Goal: Task Accomplishment & Management: Use online tool/utility

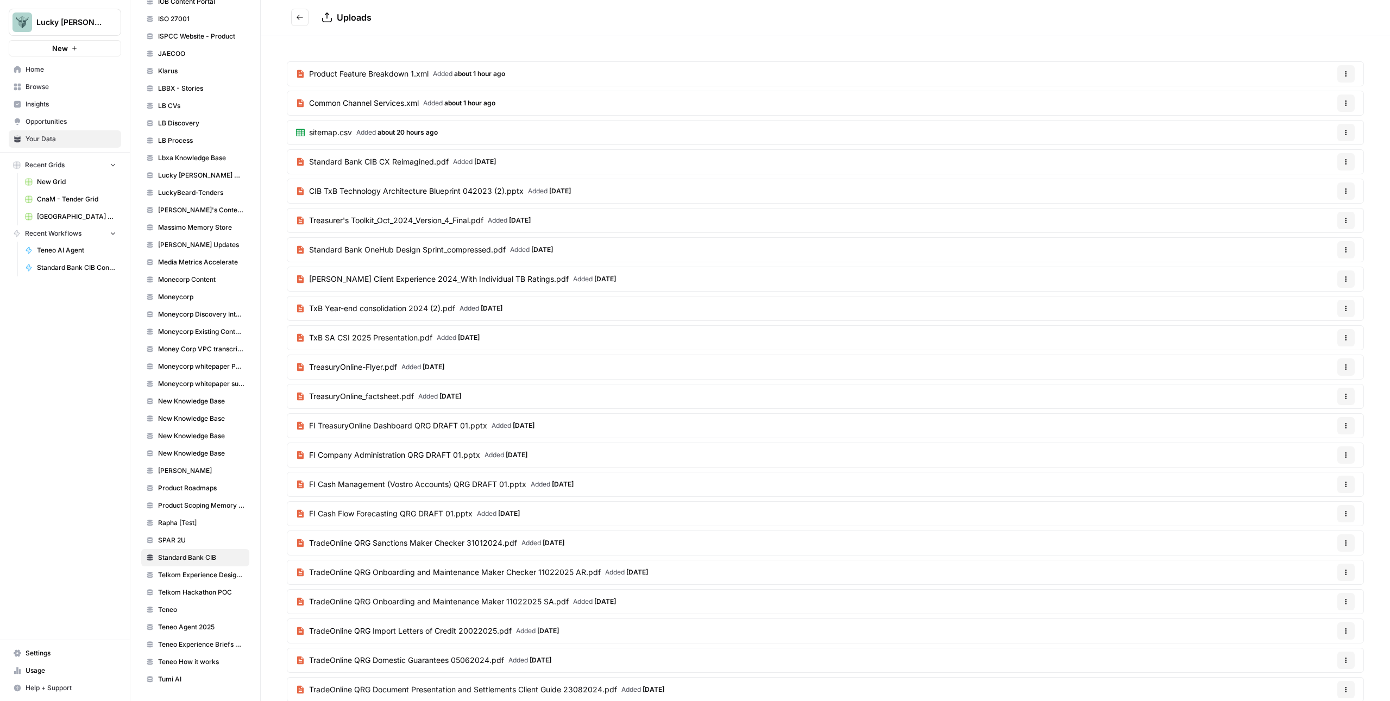
click at [295, 16] on button "Go back" at bounding box center [299, 17] width 17 height 17
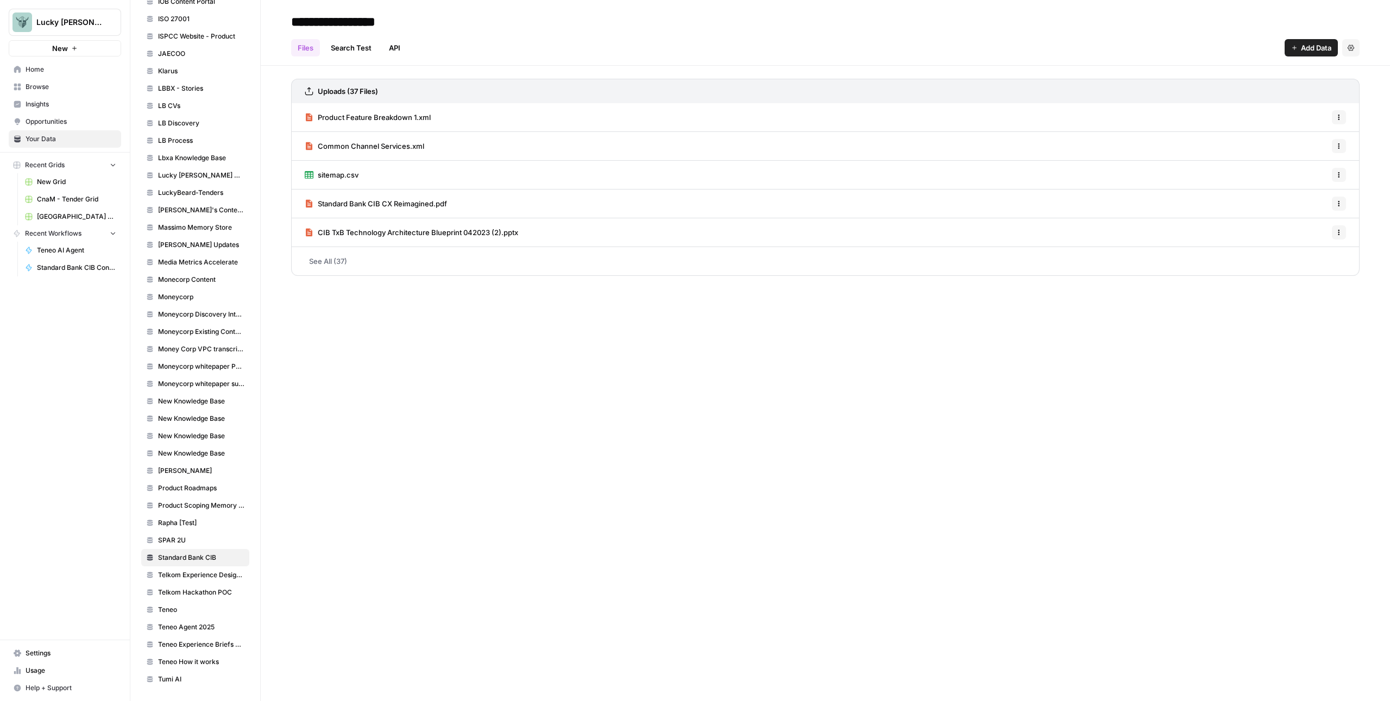
click at [1307, 46] on span "Add Data" at bounding box center [1316, 47] width 30 height 11
click at [1240, 87] on span "Web Scrape" at bounding box center [1274, 88] width 99 height 11
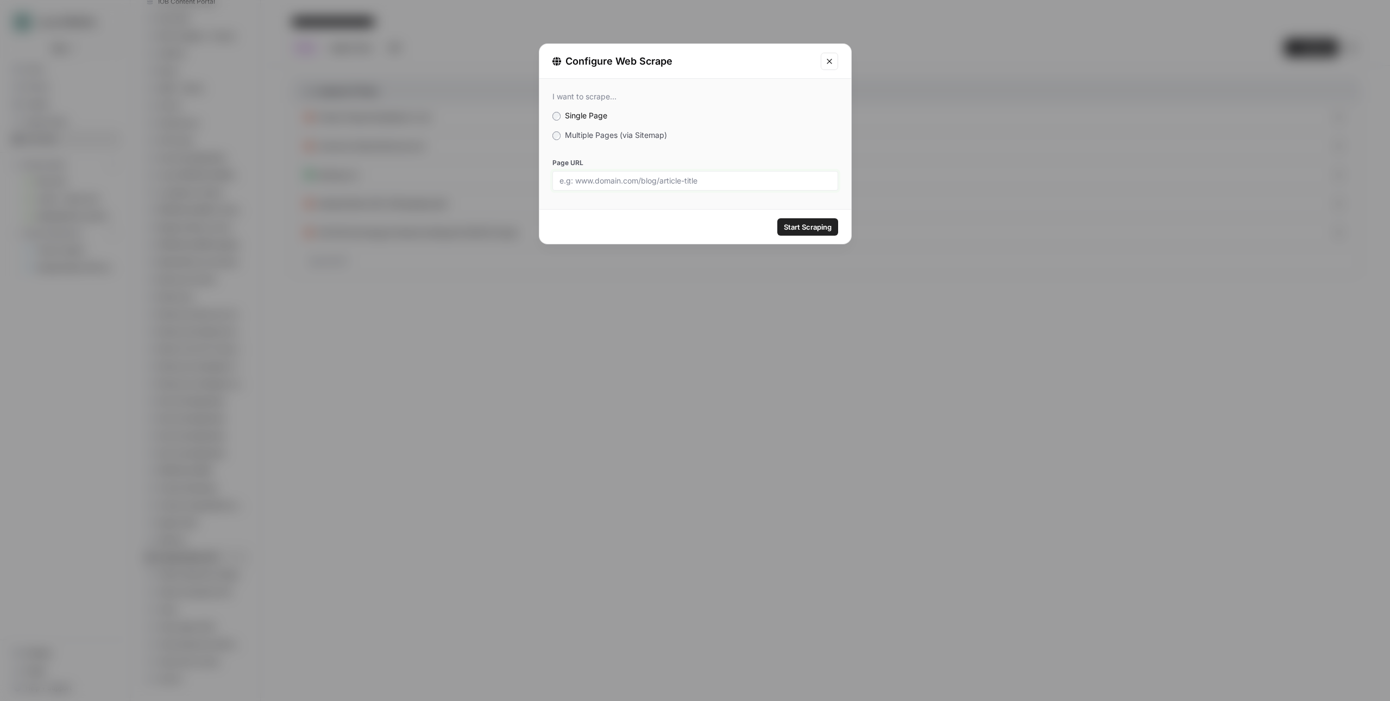
click at [654, 184] on input "Page URL" at bounding box center [695, 181] width 272 height 10
paste input "[URL][DOMAIN_NAME]"
type input "[URL][DOMAIN_NAME]"
click at [805, 226] on span "Start Scraping" at bounding box center [808, 227] width 48 height 11
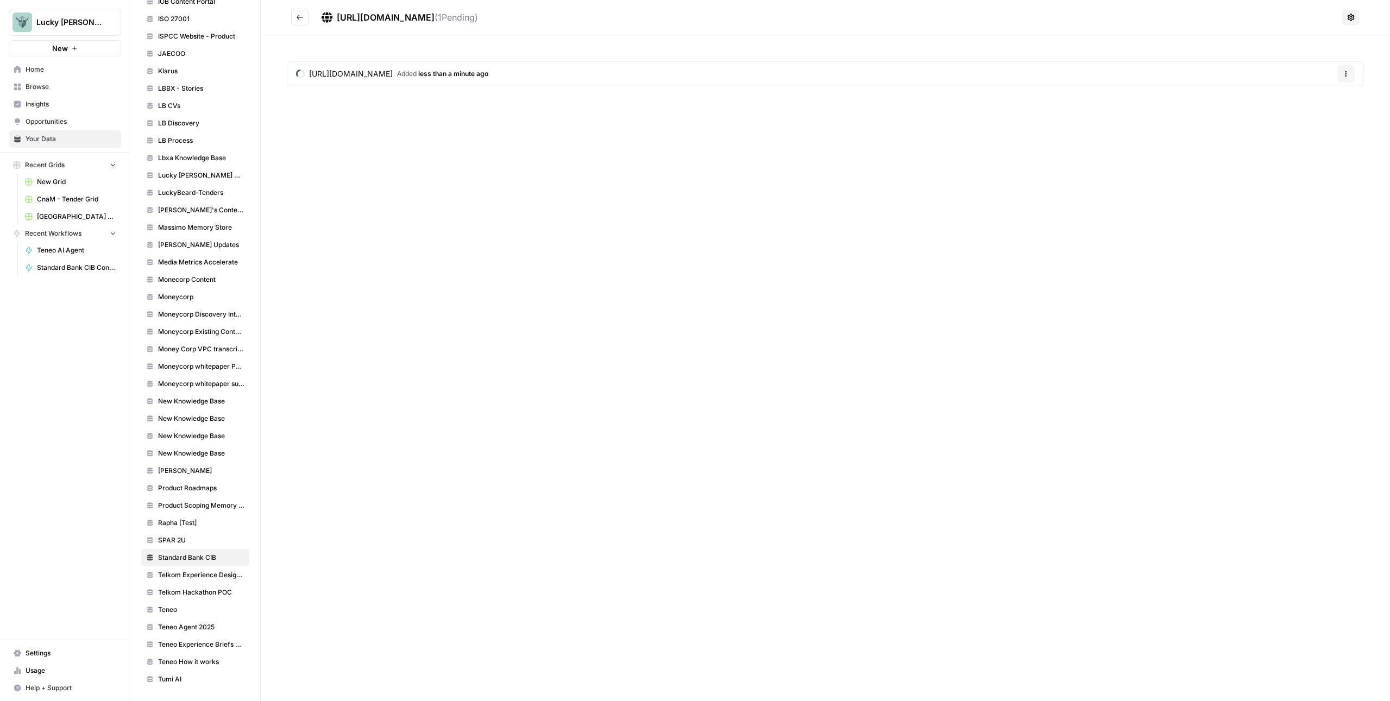
click at [299, 17] on icon "Go back" at bounding box center [299, 17] width 7 height 5
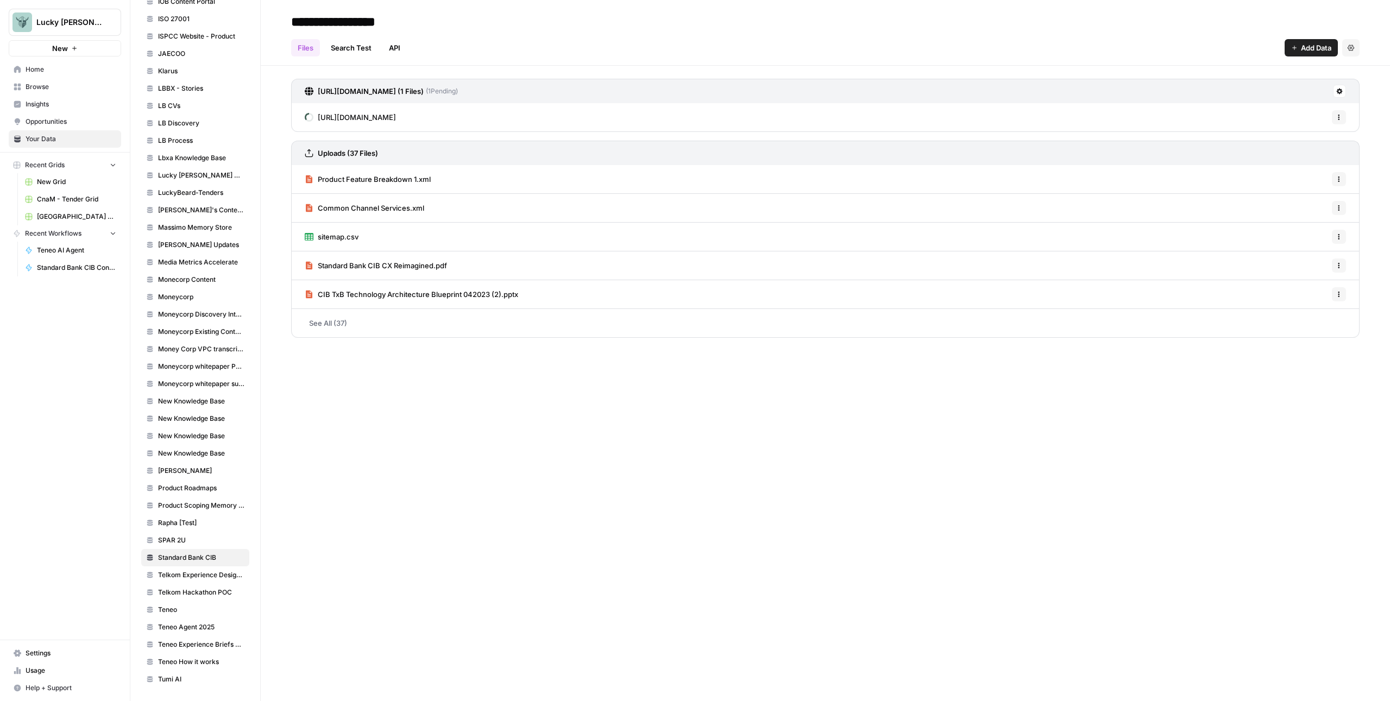
click at [1316, 45] on span "Add Data" at bounding box center [1316, 47] width 30 height 11
click at [1278, 90] on span "Web Scrape" at bounding box center [1274, 88] width 99 height 11
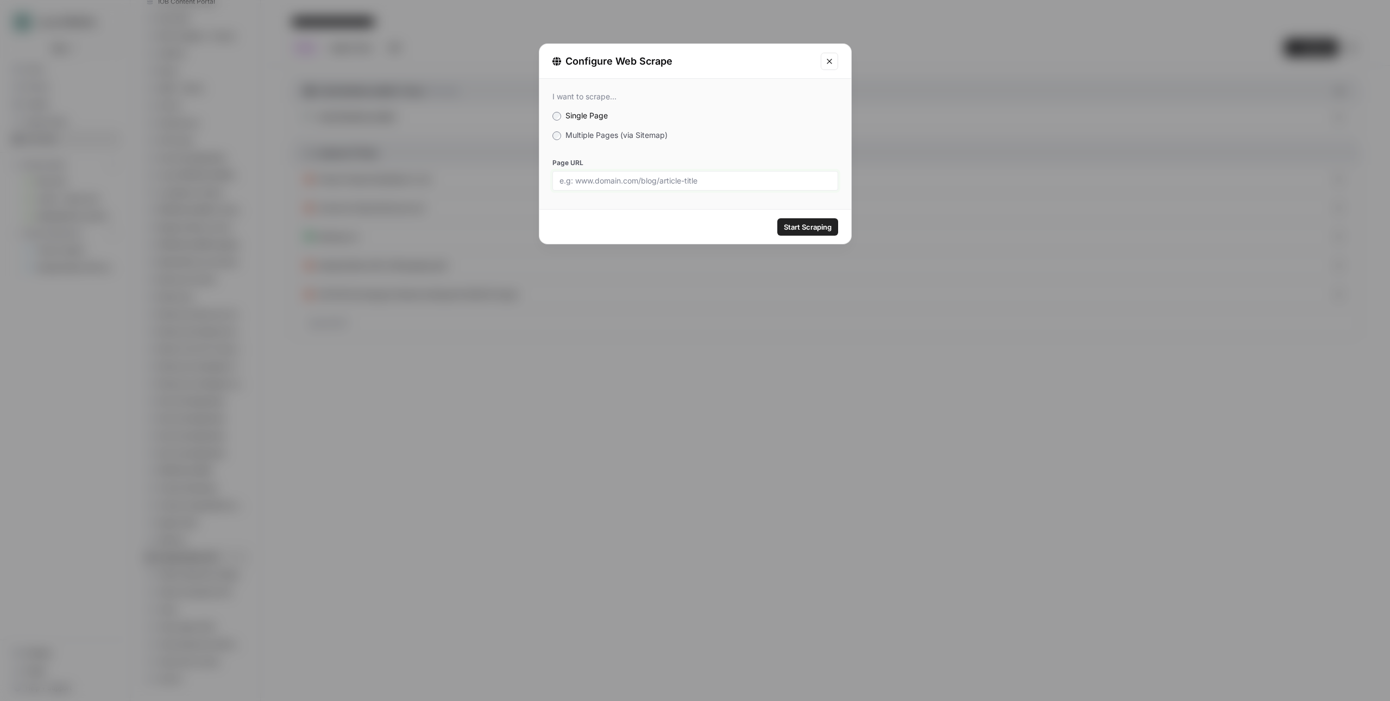
click at [679, 181] on input "Page URL" at bounding box center [695, 181] width 272 height 10
paste input "[URL][DOMAIN_NAME]"
type input "[URL][DOMAIN_NAME]"
click at [815, 223] on span "Start Scraping" at bounding box center [808, 227] width 48 height 11
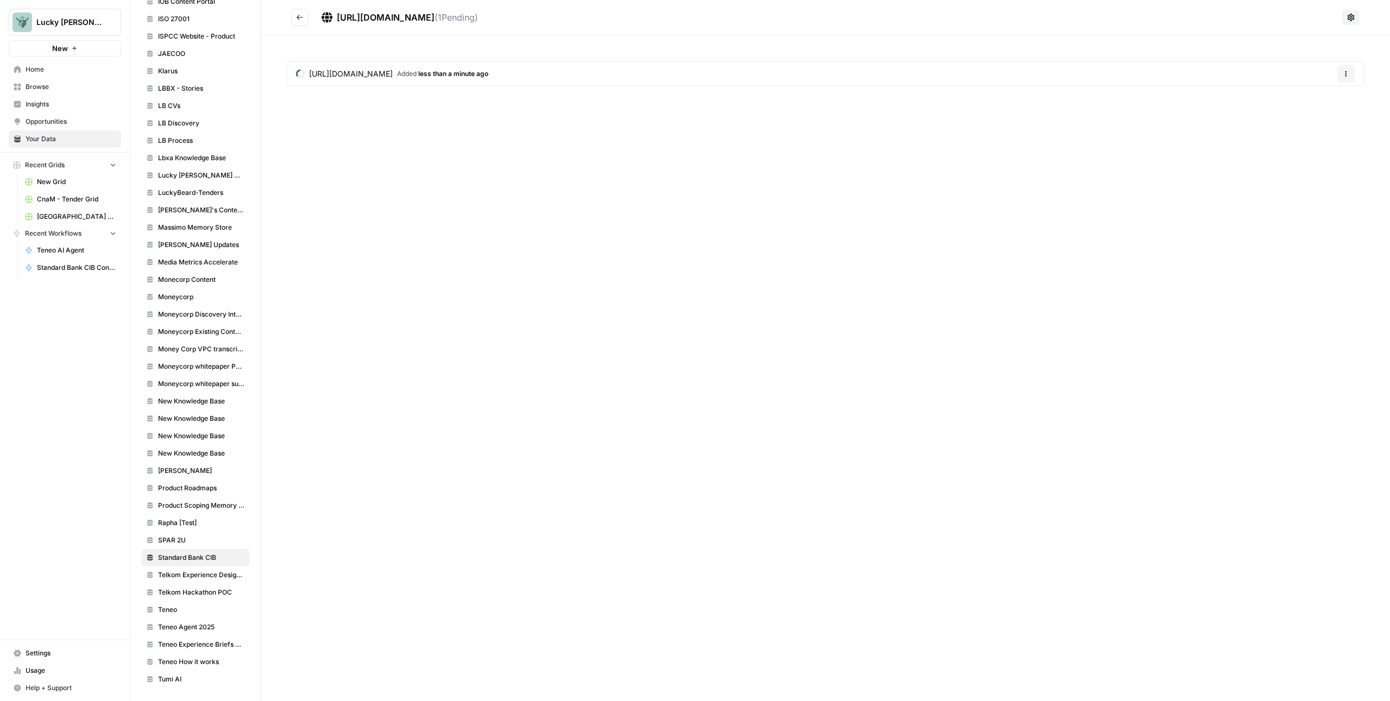
click at [301, 23] on button "Go back" at bounding box center [299, 17] width 17 height 17
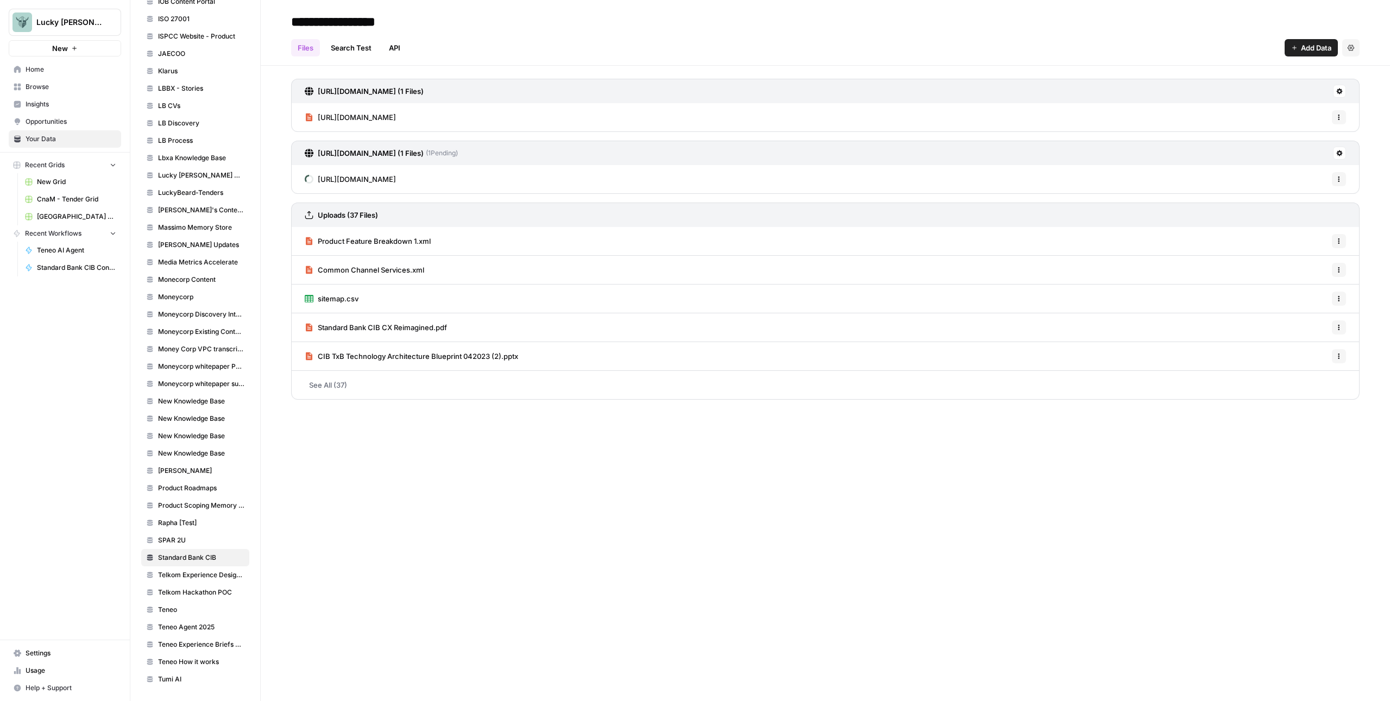
click at [1306, 43] on span "Add Data" at bounding box center [1316, 47] width 30 height 11
click at [1263, 84] on span "Web Scrape" at bounding box center [1274, 88] width 99 height 11
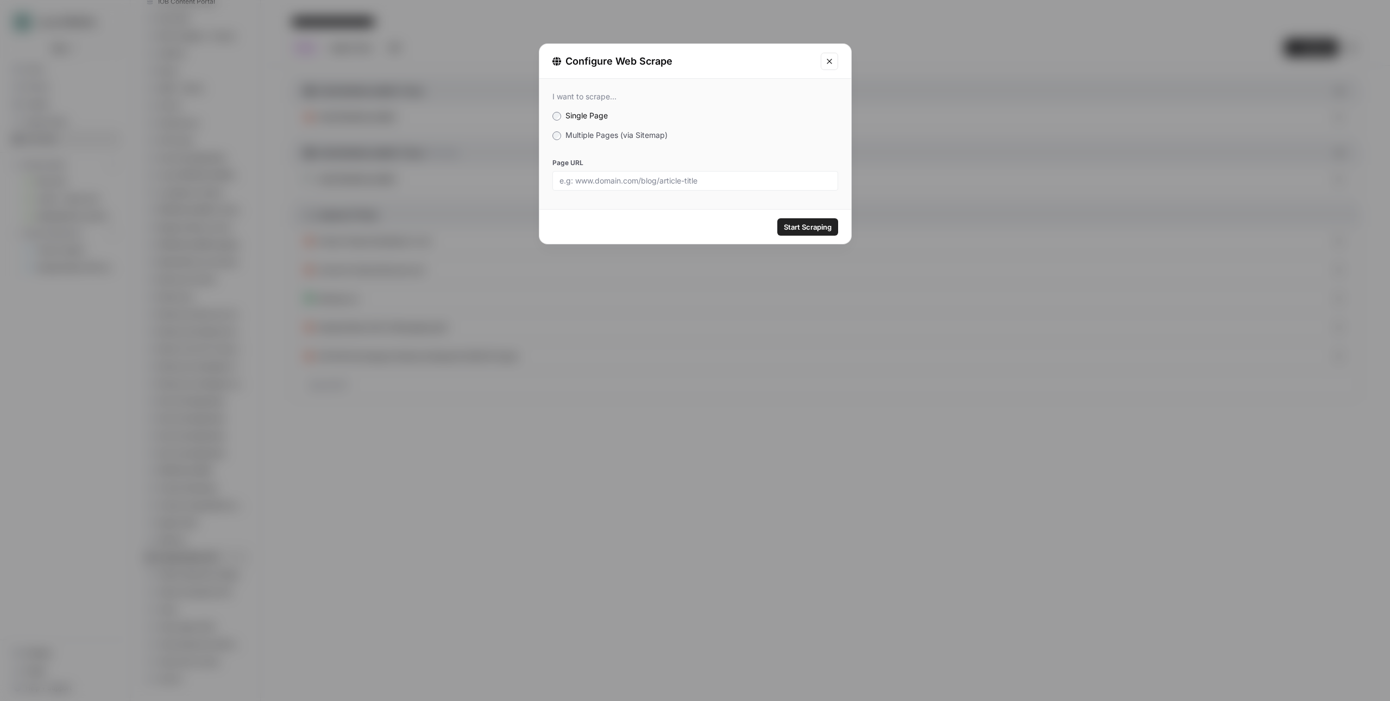
click at [781, 186] on div at bounding box center [695, 181] width 286 height 20
click at [746, 183] on input "Page URL" at bounding box center [695, 181] width 272 height 10
paste input "[URL][DOMAIN_NAME]"
type input "[URL][DOMAIN_NAME]"
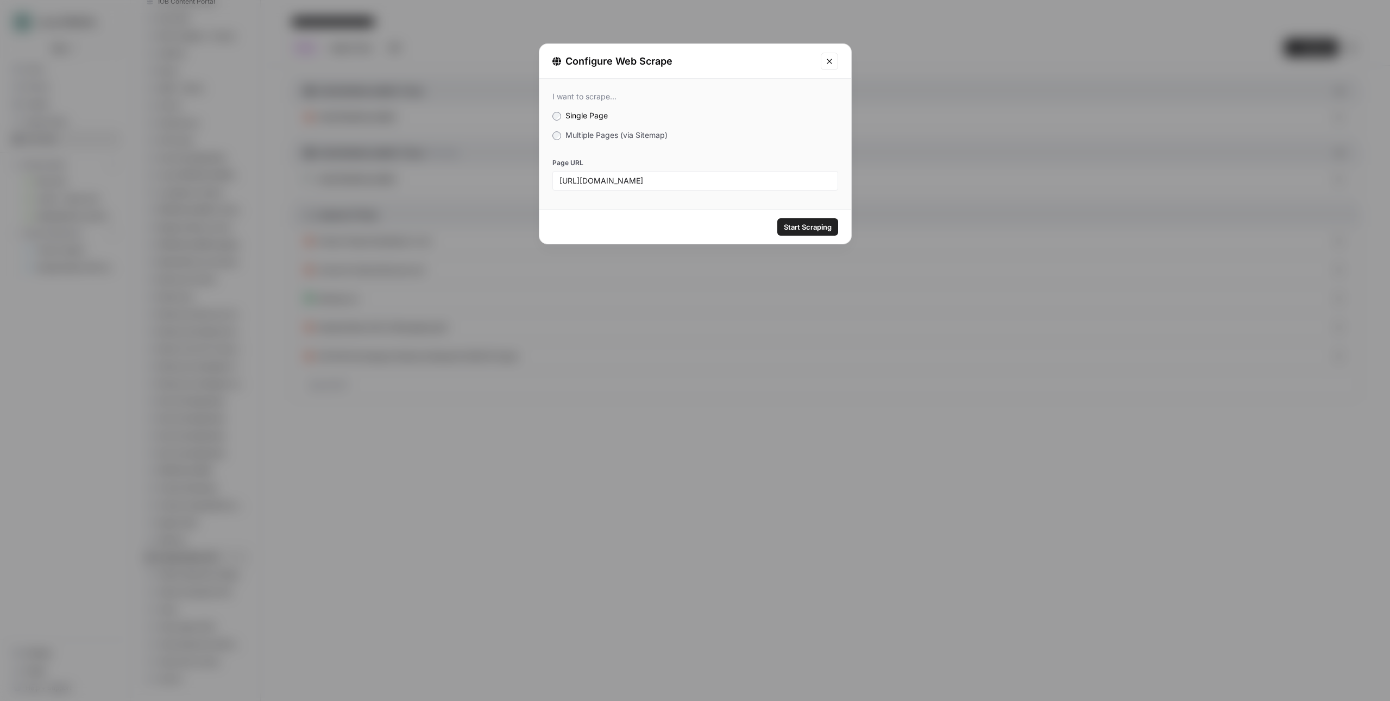
click at [811, 223] on span "Start Scraping" at bounding box center [808, 227] width 48 height 11
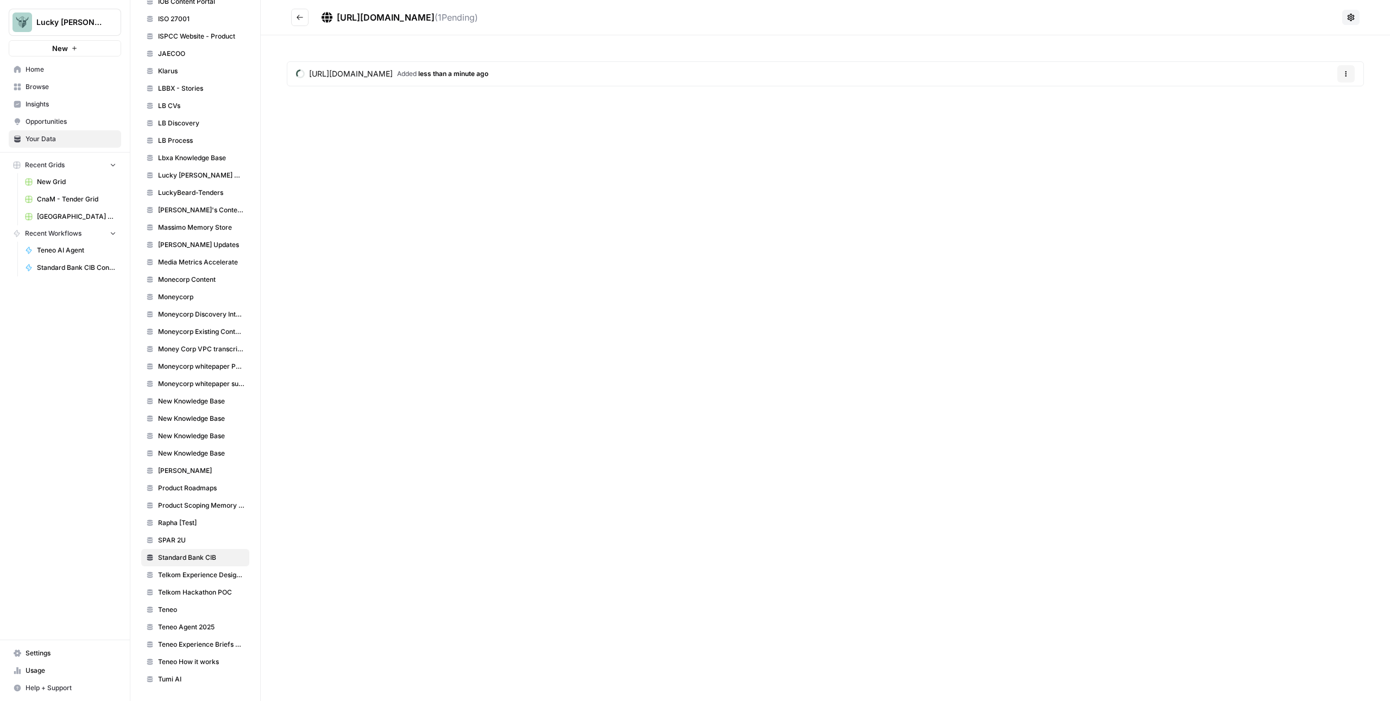
click at [297, 16] on icon "Go back" at bounding box center [300, 18] width 8 height 8
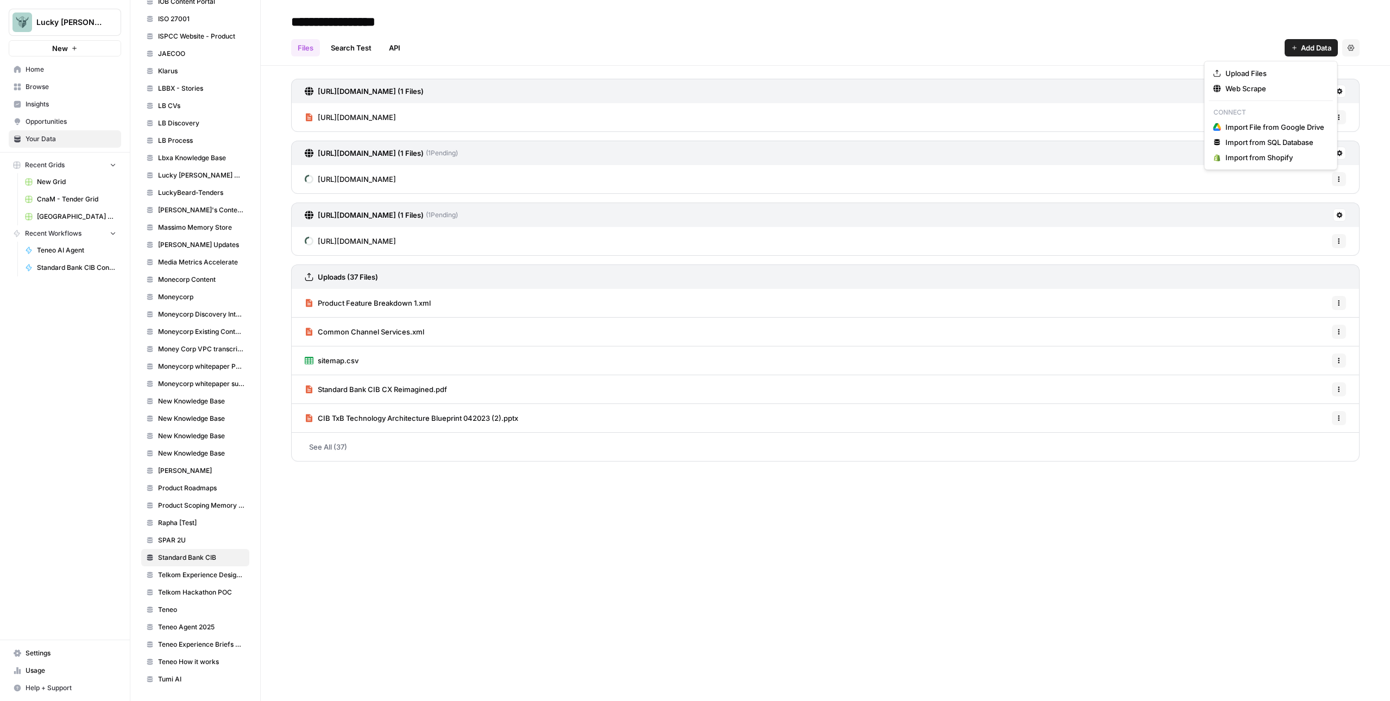
click at [1297, 53] on button "Add Data" at bounding box center [1310, 47] width 53 height 17
click at [1280, 88] on span "Web Scrape" at bounding box center [1274, 88] width 99 height 11
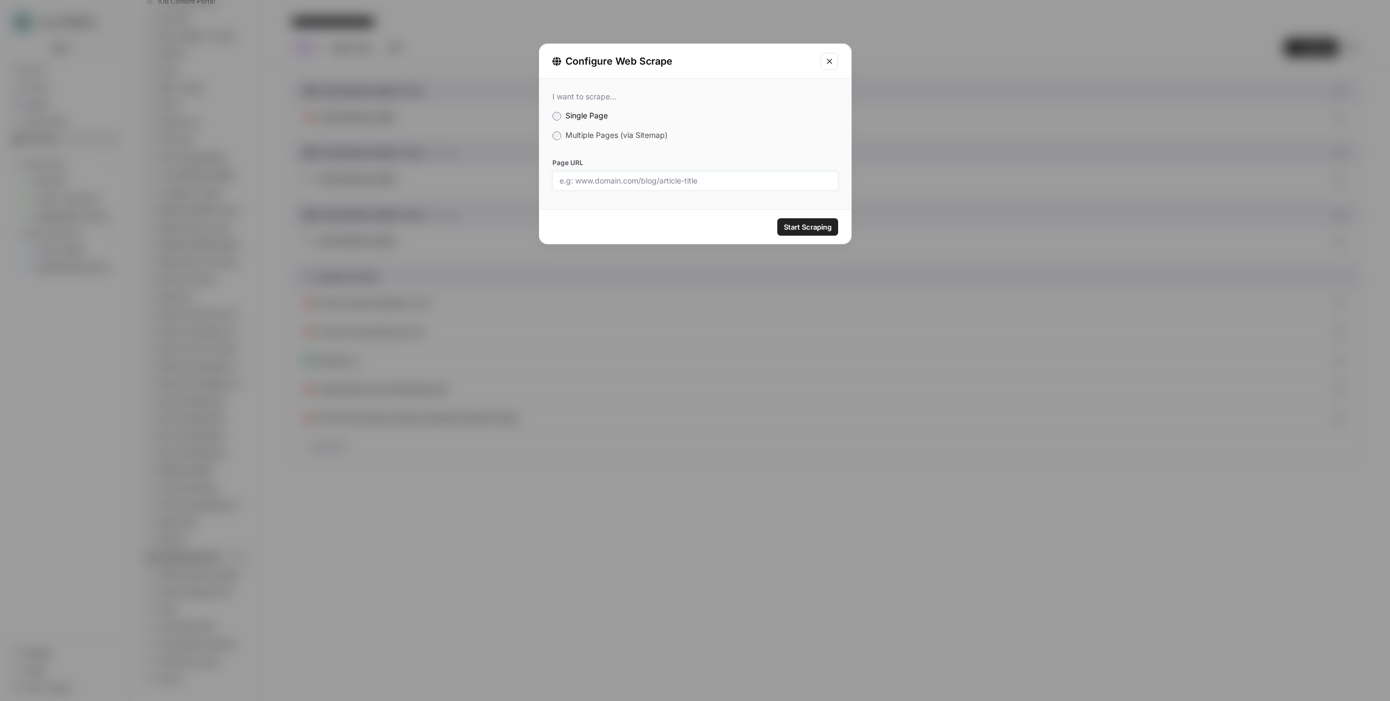
click at [701, 176] on input "Page URL" at bounding box center [695, 181] width 272 height 10
paste input "[URL][DOMAIN_NAME]"
type input "[URL][DOMAIN_NAME]"
click at [803, 230] on span "Start Scraping" at bounding box center [808, 227] width 48 height 11
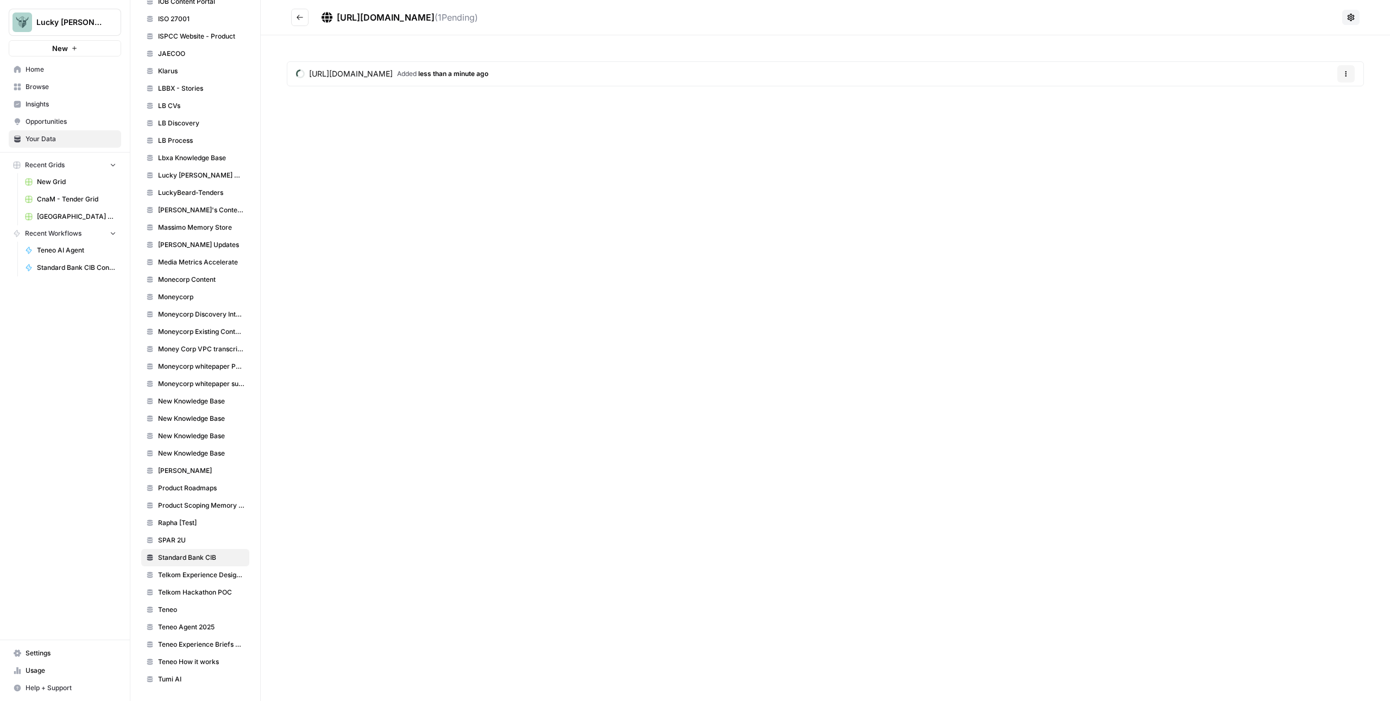
click at [302, 13] on button "Go back" at bounding box center [299, 17] width 17 height 17
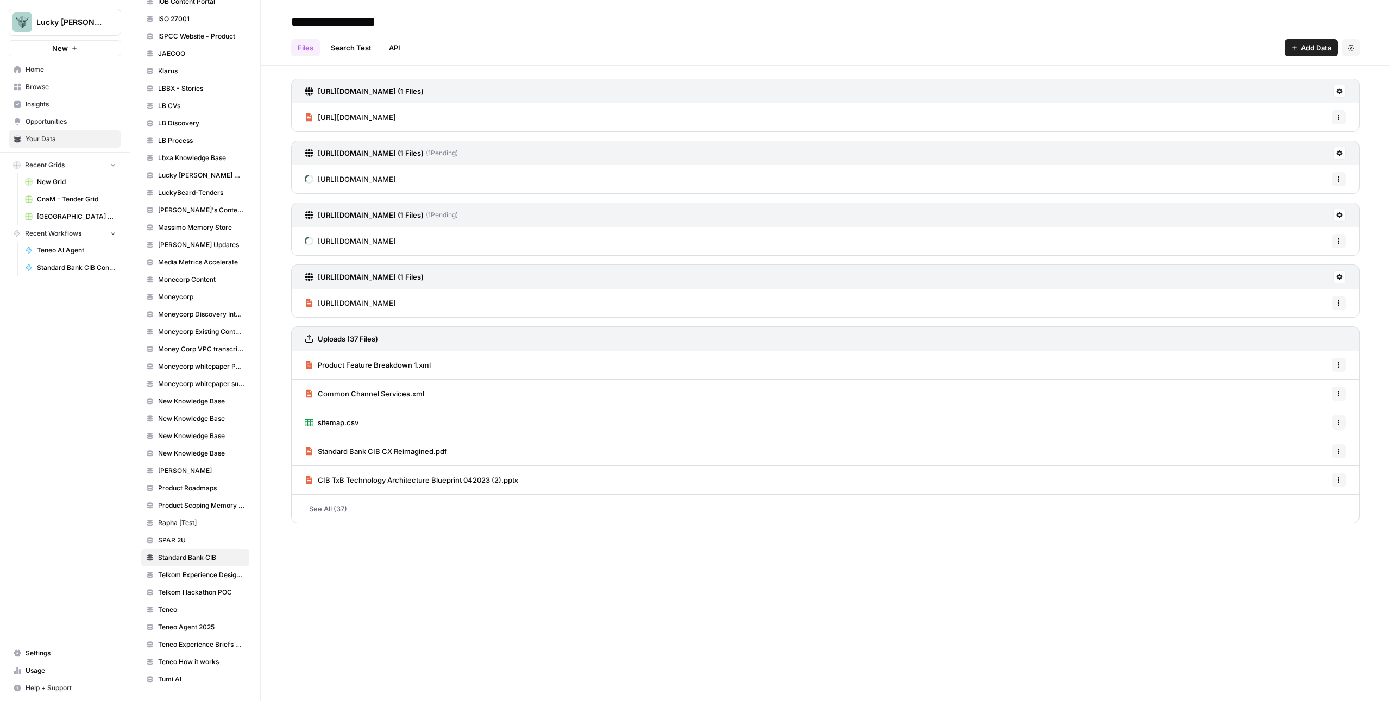
click at [1303, 48] on span "Add Data" at bounding box center [1316, 47] width 30 height 11
click at [1268, 88] on span "Web Scrape" at bounding box center [1274, 88] width 99 height 11
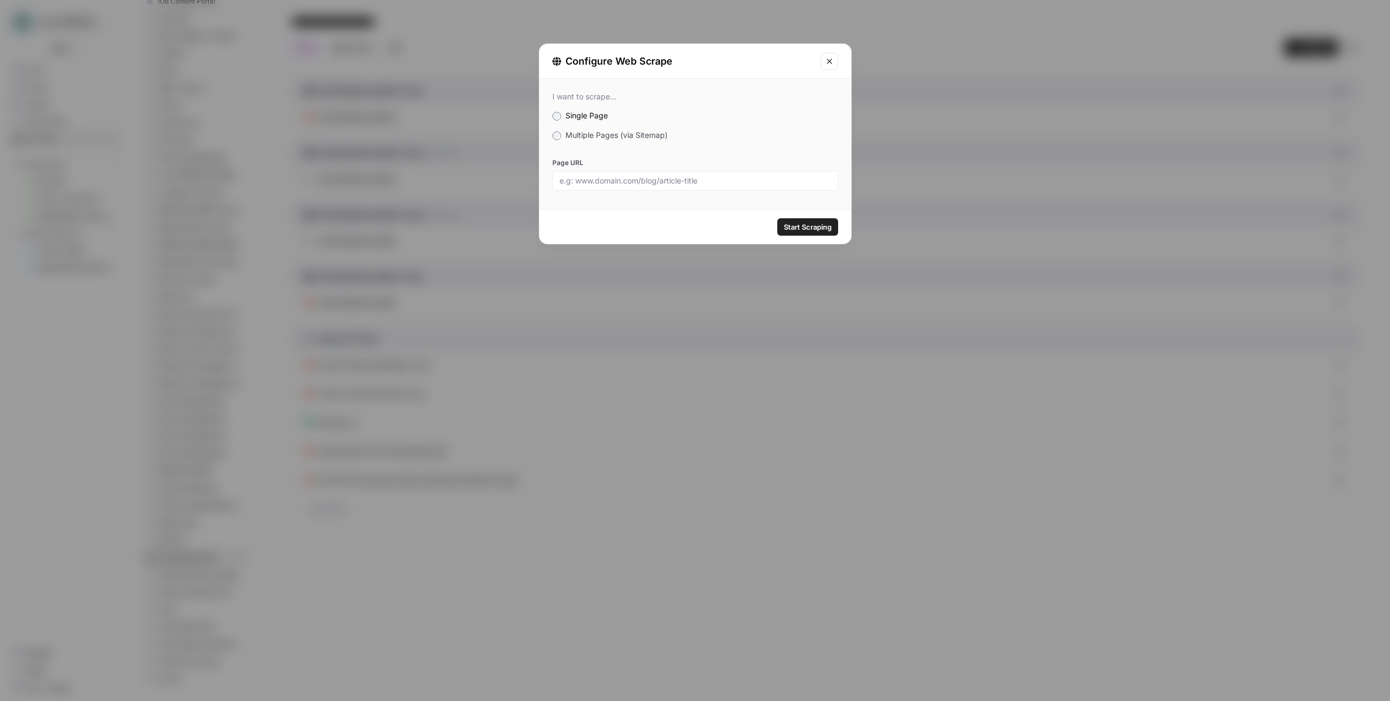
click at [725, 186] on div at bounding box center [695, 181] width 286 height 20
click at [729, 183] on input "Page URL" at bounding box center [695, 181] width 272 height 10
paste input "[URL][DOMAIN_NAME]"
type input "[URL][DOMAIN_NAME]"
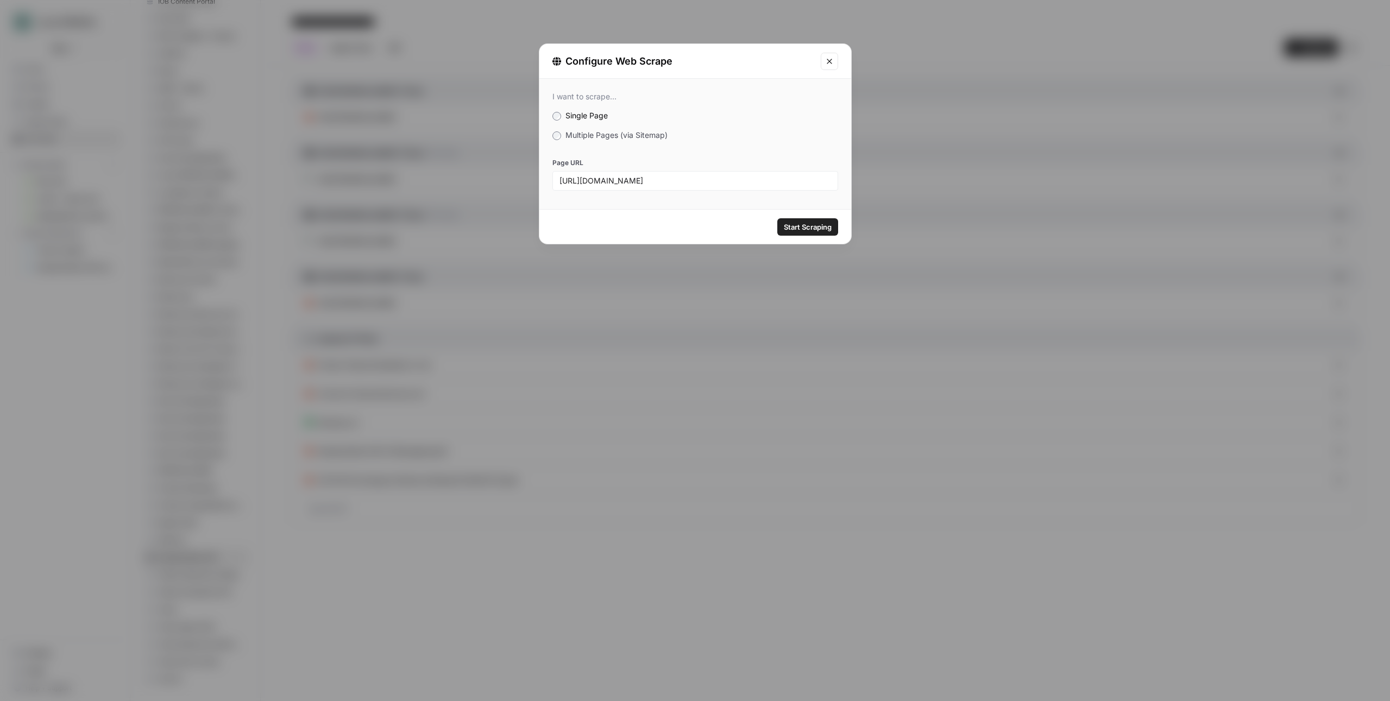
click at [801, 225] on span "Start Scraping" at bounding box center [808, 227] width 48 height 11
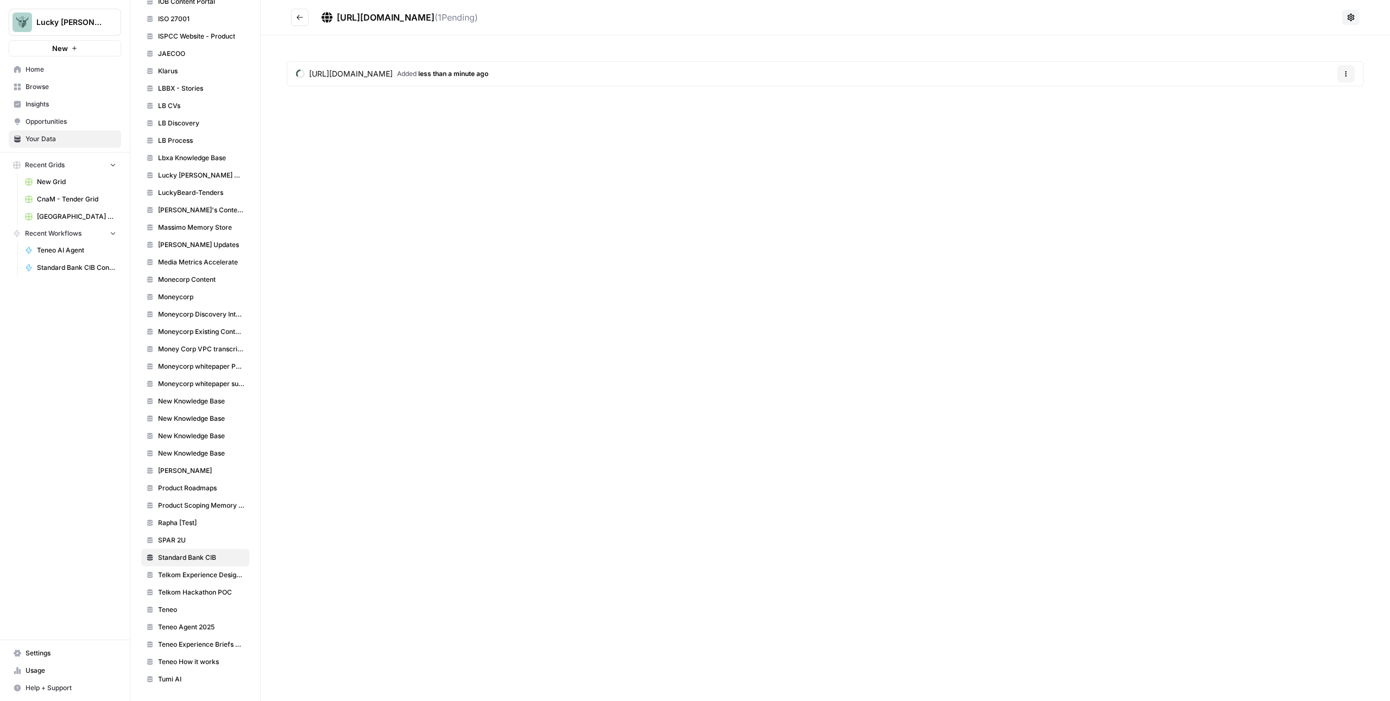
click at [307, 15] on button "Go back" at bounding box center [299, 17] width 17 height 17
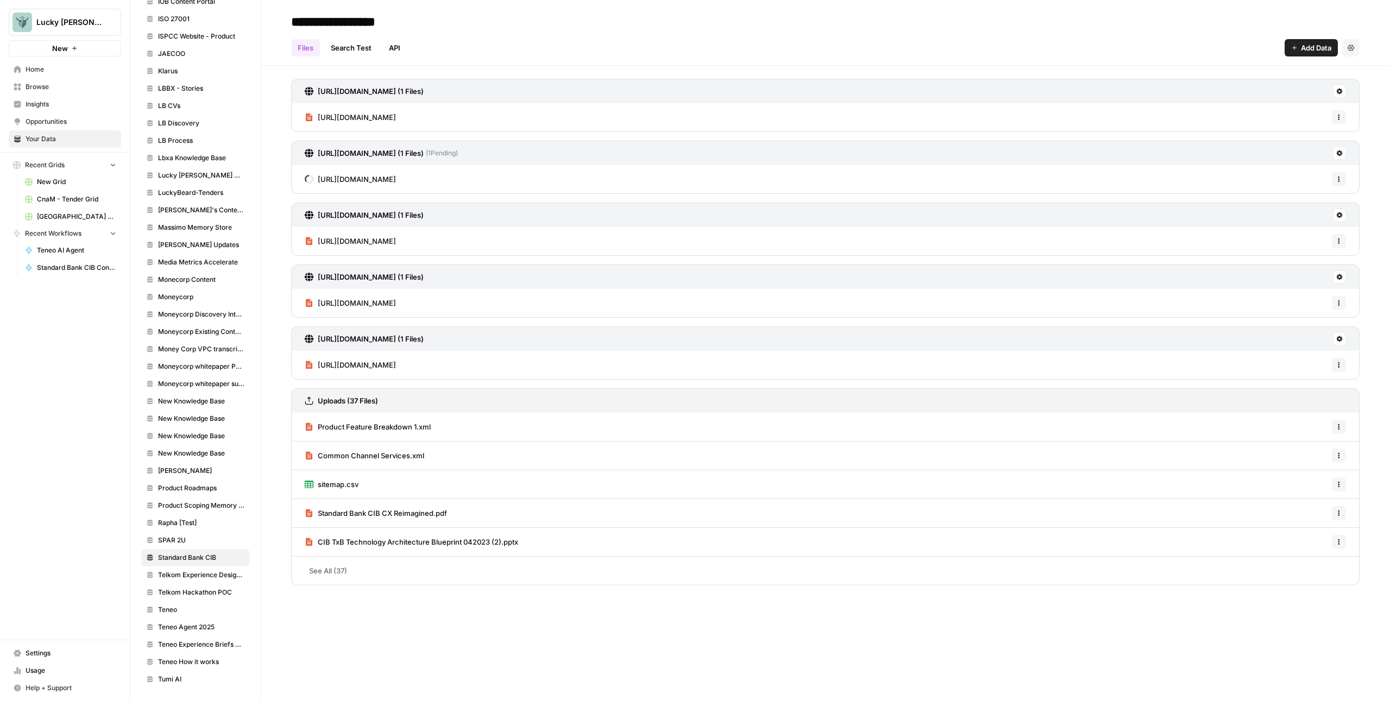
click at [1330, 46] on span "Add Data" at bounding box center [1316, 47] width 30 height 11
click at [1260, 91] on span "Web Scrape" at bounding box center [1274, 88] width 99 height 11
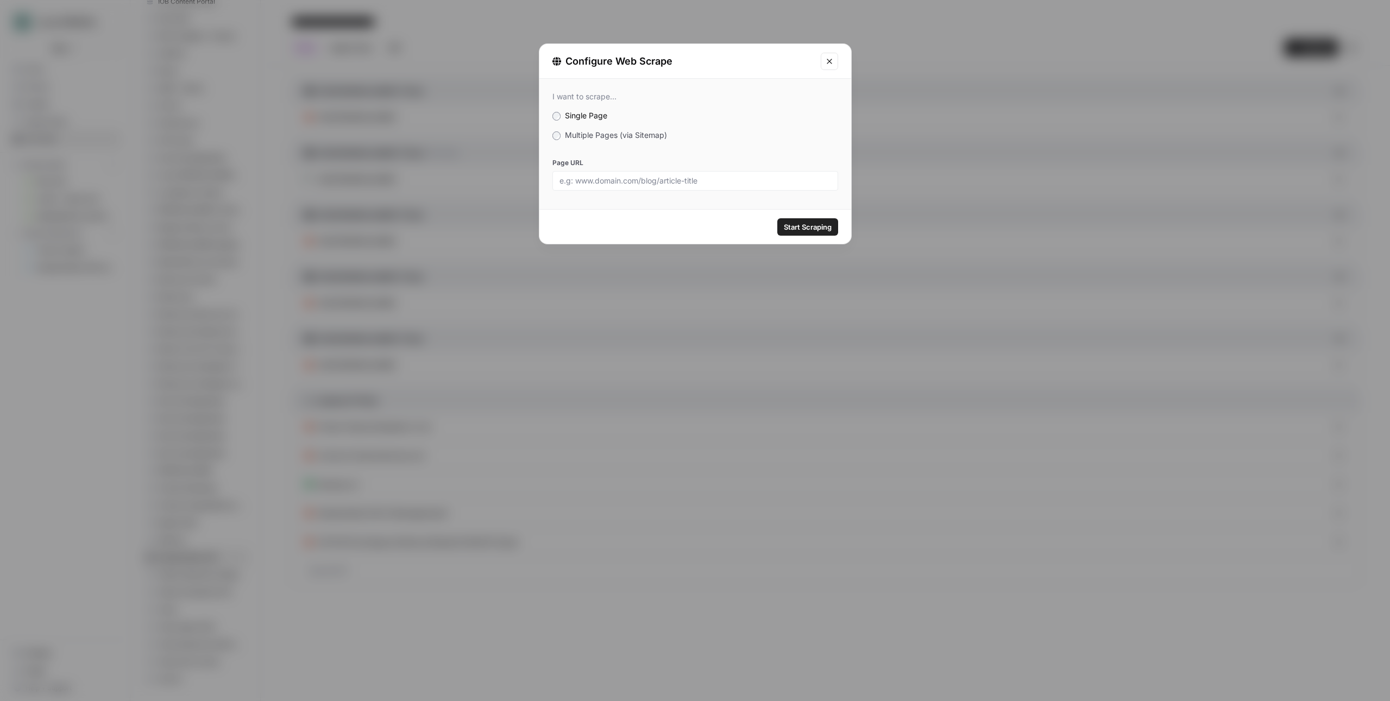
click at [753, 190] on div "I want to scrape... Single Page Multiple Pages (via Sitemap) Page URL" at bounding box center [695, 141] width 312 height 125
click at [755, 185] on input "Page URL" at bounding box center [695, 181] width 272 height 10
paste input "[URL][DOMAIN_NAME]"
type input "[URL][DOMAIN_NAME]"
click at [804, 229] on span "Start Scraping" at bounding box center [808, 227] width 48 height 11
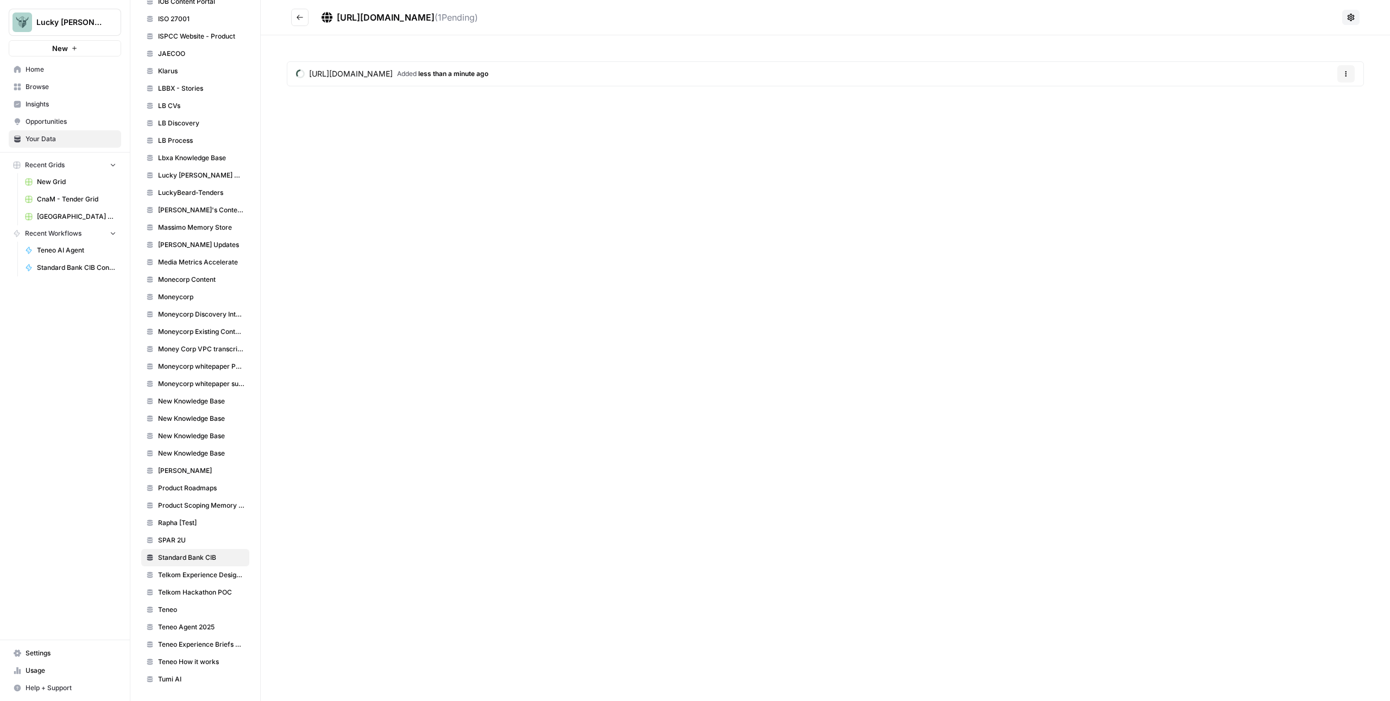
click at [299, 22] on button "Go back" at bounding box center [299, 17] width 17 height 17
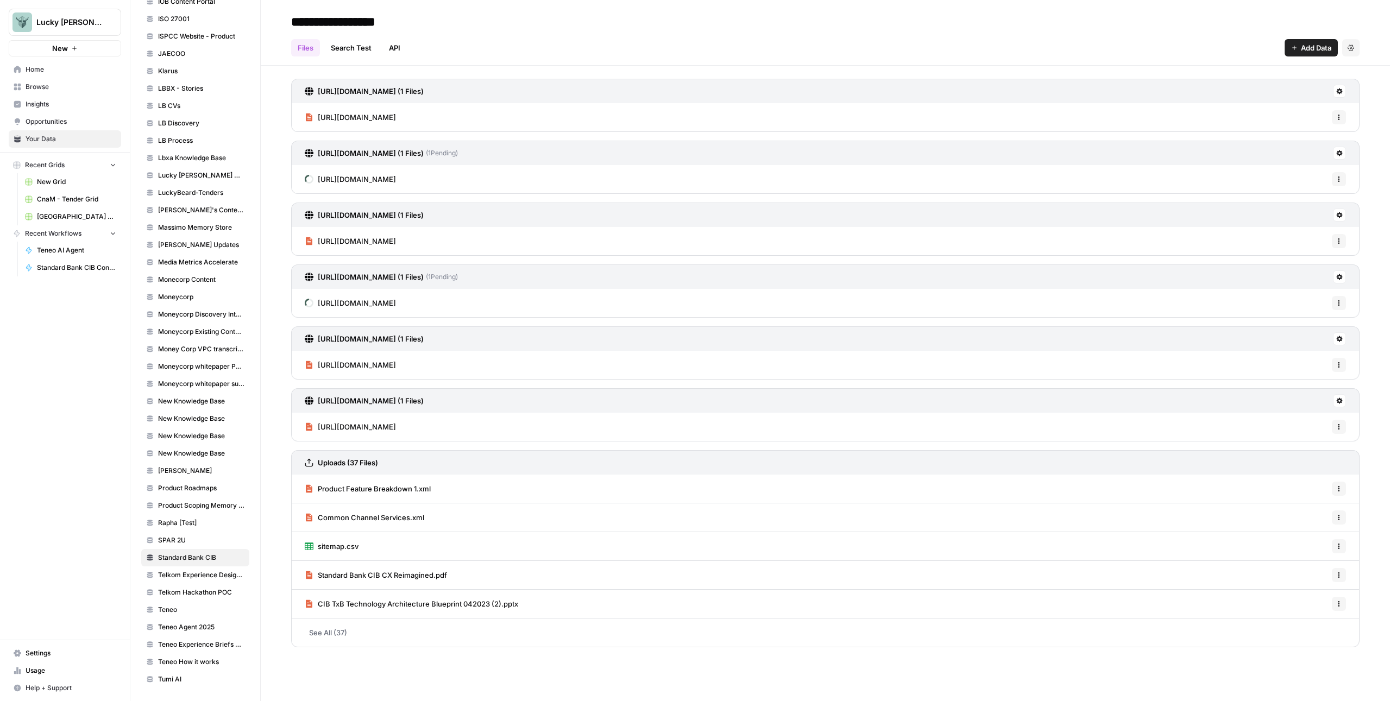
click at [1313, 45] on span "Add Data" at bounding box center [1316, 47] width 30 height 11
click at [1261, 83] on span "Web Scrape" at bounding box center [1274, 88] width 99 height 11
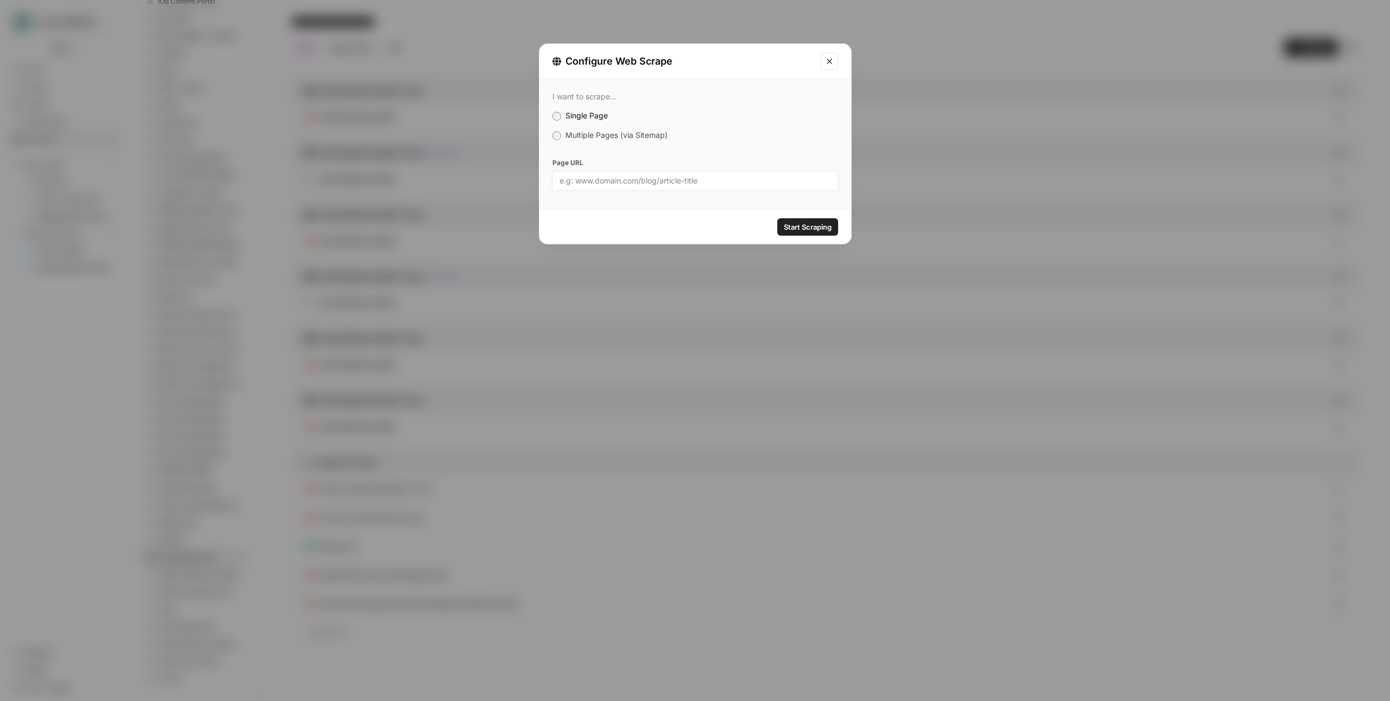
click at [682, 180] on input "Page URL" at bounding box center [695, 181] width 272 height 10
paste input "[URL][DOMAIN_NAME]"
type input "[URL][DOMAIN_NAME]"
click at [811, 228] on span "Start Scraping" at bounding box center [808, 227] width 48 height 11
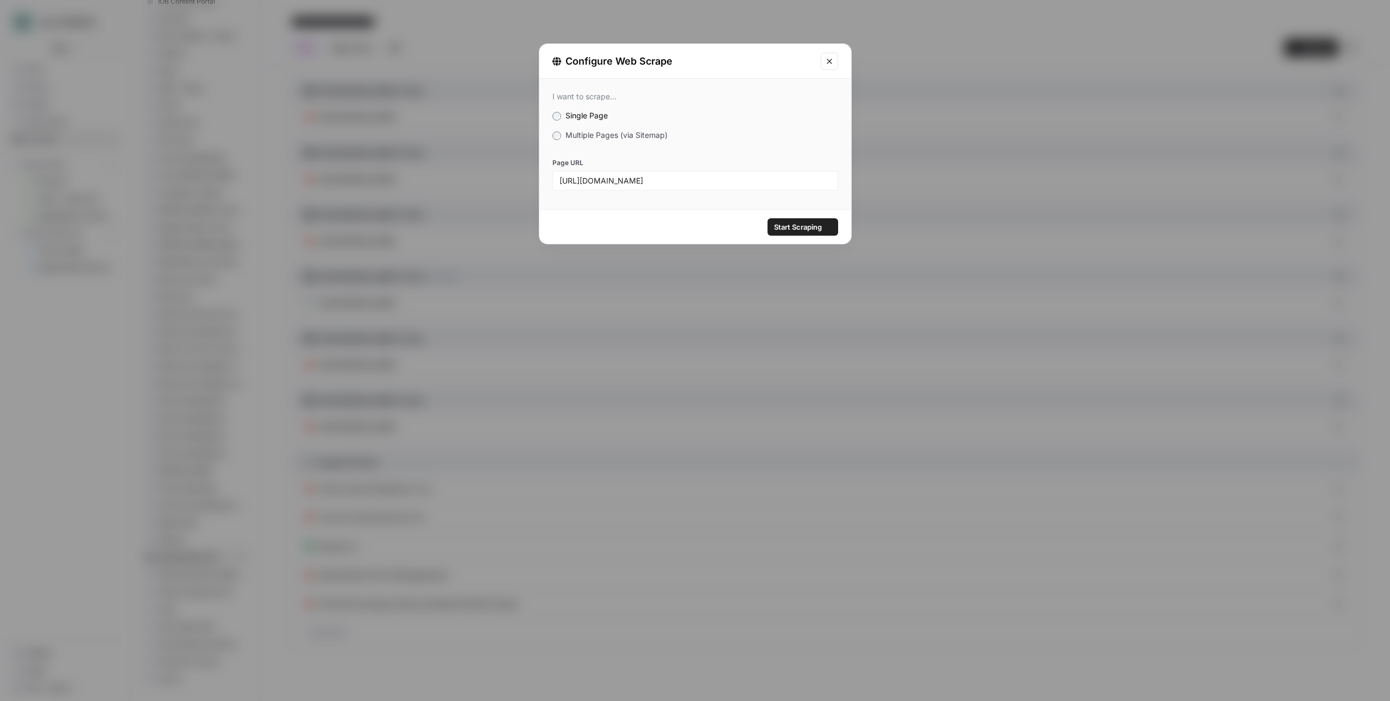
scroll to position [0, 0]
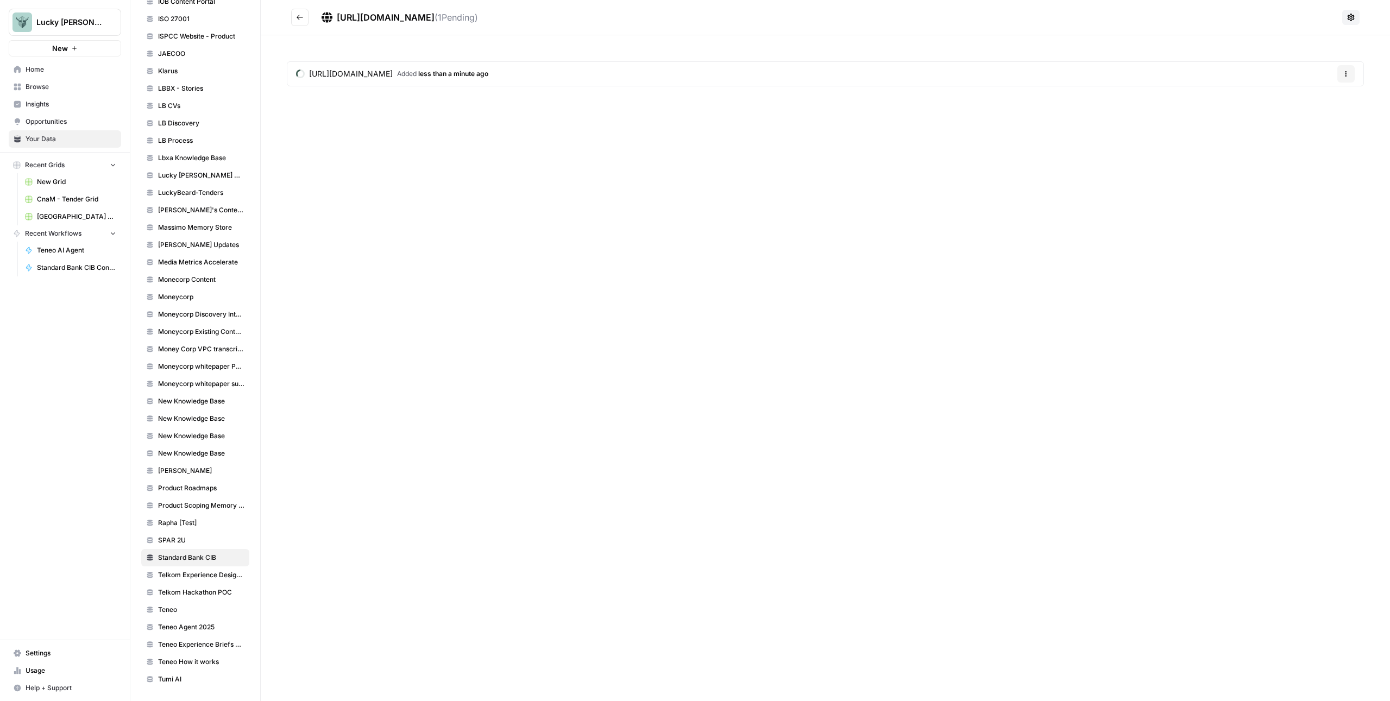
click at [296, 22] on button "Go back" at bounding box center [299, 17] width 17 height 17
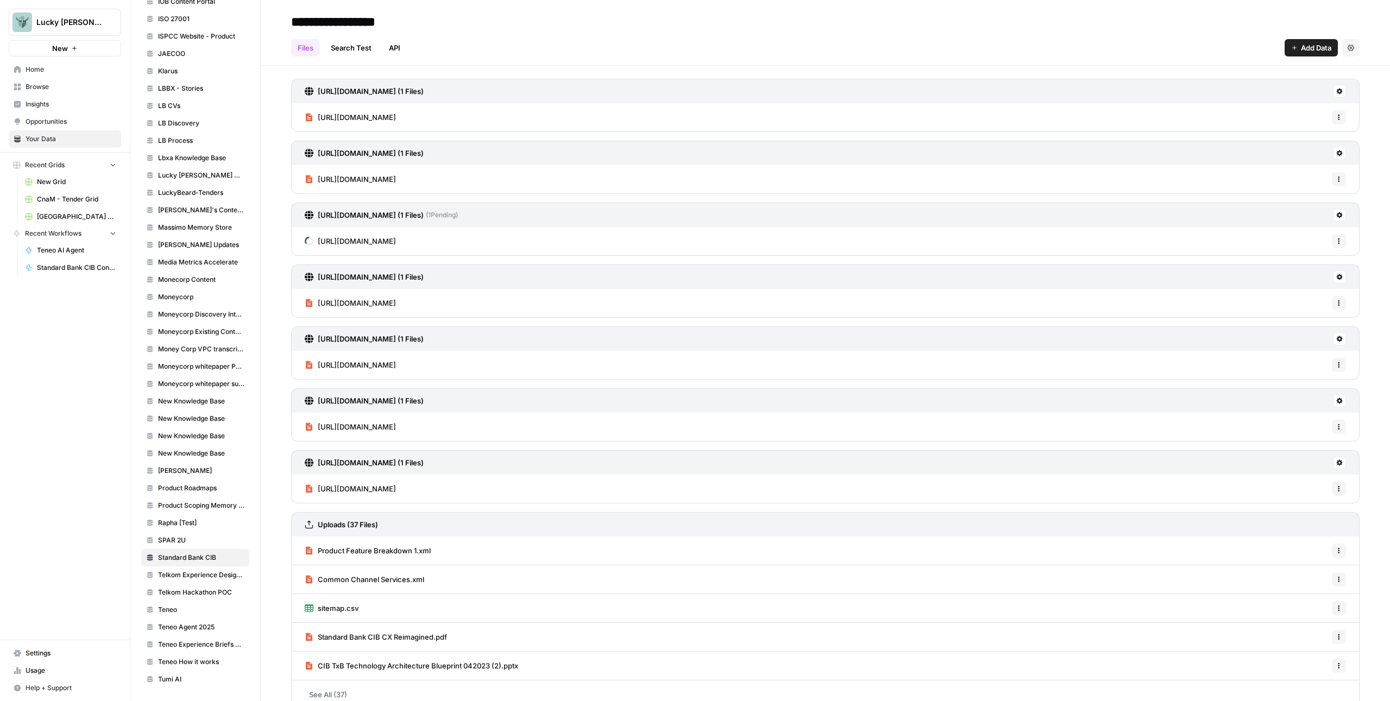
click at [1309, 44] on span "Add Data" at bounding box center [1316, 47] width 30 height 11
click at [1259, 90] on span "Web Scrape" at bounding box center [1266, 88] width 99 height 11
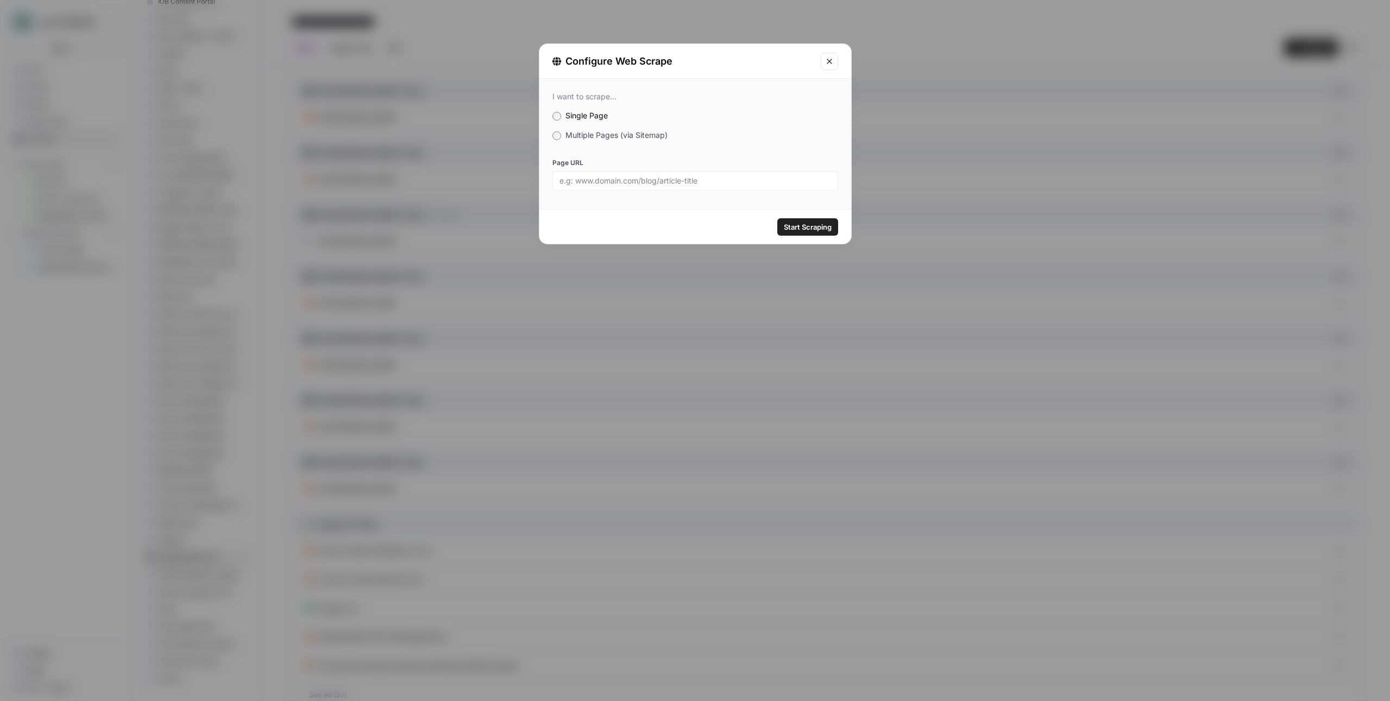
click at [725, 191] on div "I want to scrape... Single Page Multiple Pages (via Sitemap) Page URL" at bounding box center [695, 141] width 312 height 125
click at [726, 185] on input "Page URL" at bounding box center [695, 181] width 272 height 10
paste input "[URL][DOMAIN_NAME]"
type input "[URL][DOMAIN_NAME]"
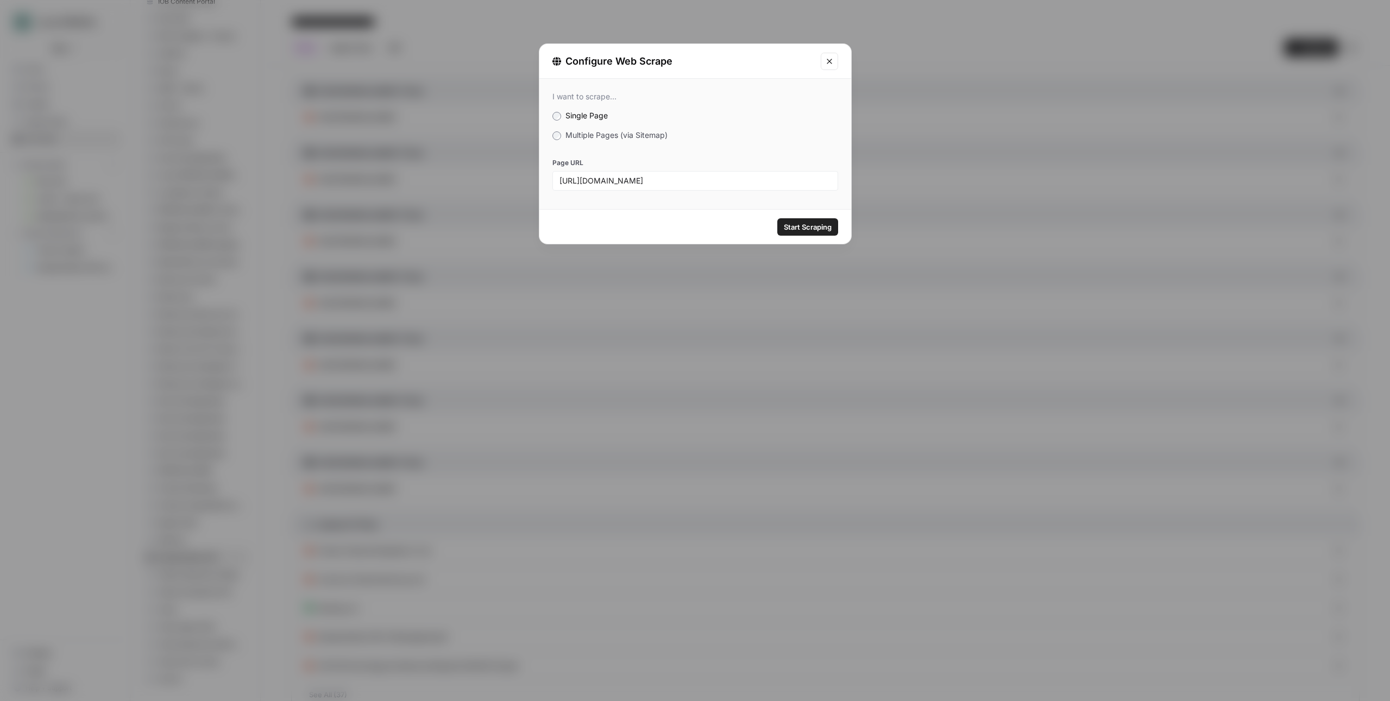
click at [816, 232] on button "Start Scraping" at bounding box center [807, 226] width 61 height 17
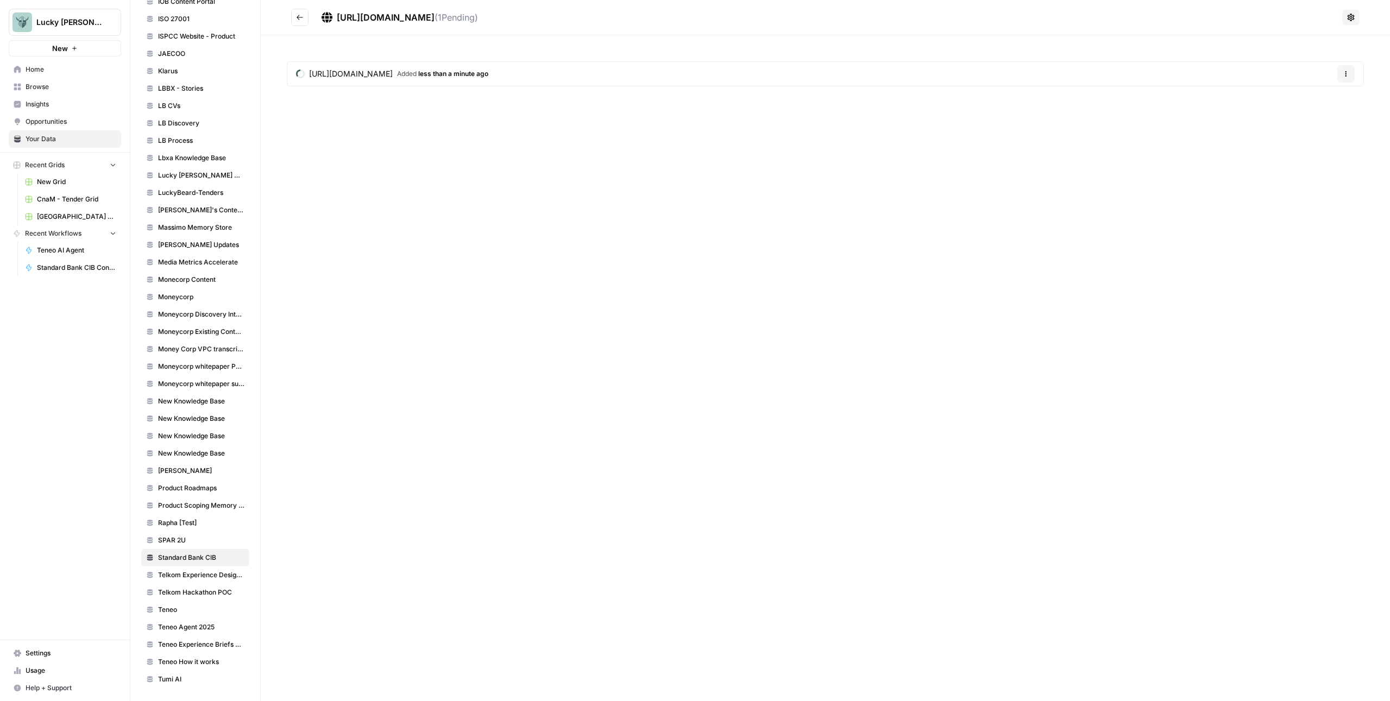
click at [295, 16] on button "Go back" at bounding box center [299, 17] width 17 height 17
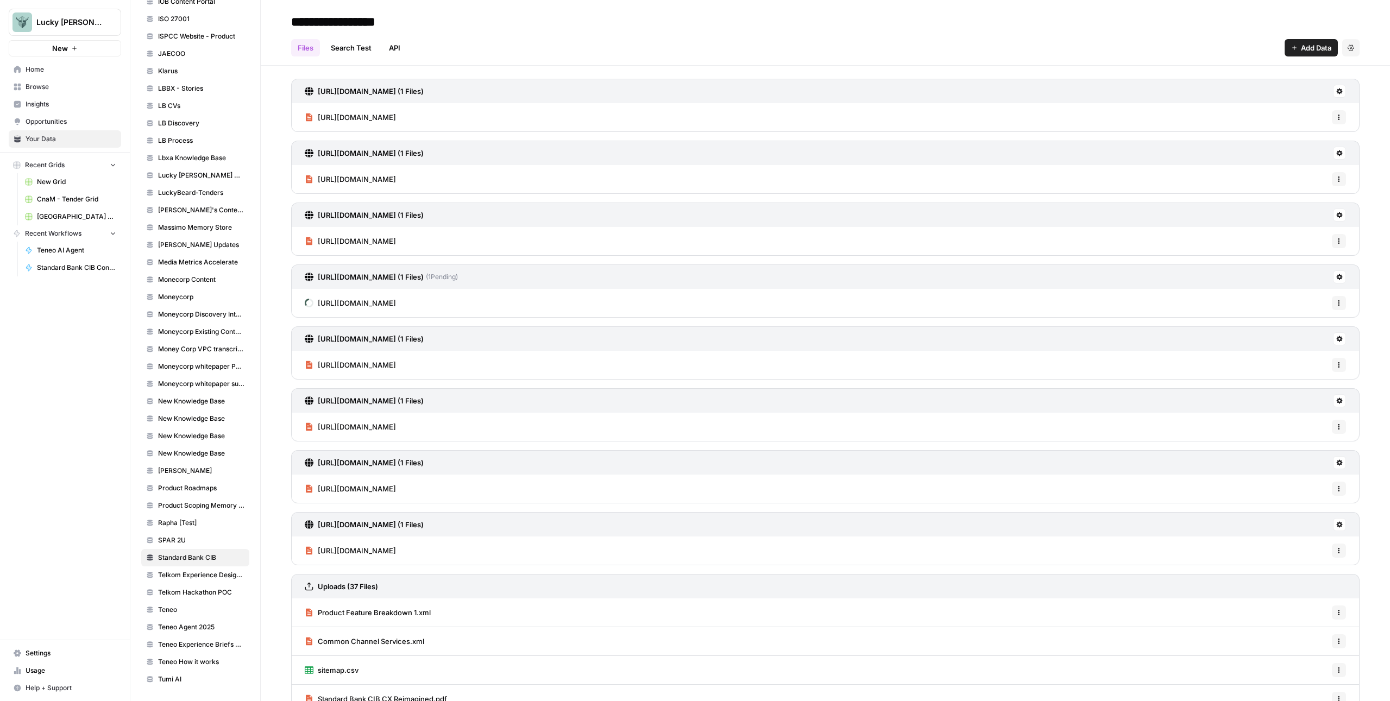
click at [1315, 48] on span "Add Data" at bounding box center [1316, 47] width 30 height 11
click at [1254, 68] on span "Upload Files" at bounding box center [1266, 73] width 99 height 11
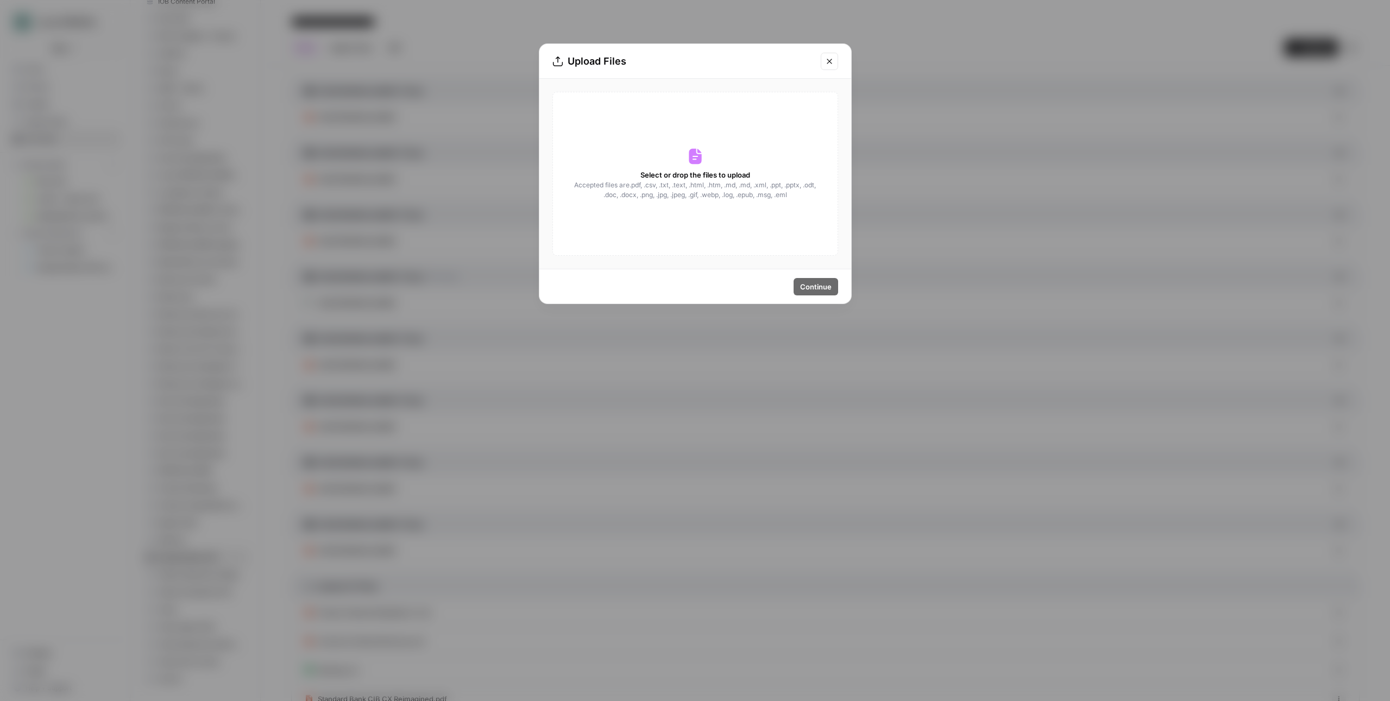
click at [834, 61] on button "Close modal" at bounding box center [828, 61] width 17 height 17
